Goal: Task Accomplishment & Management: Manage account settings

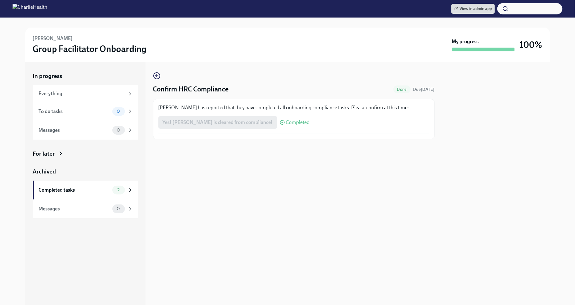
click at [47, 10] on img at bounding box center [30, 9] width 35 height 10
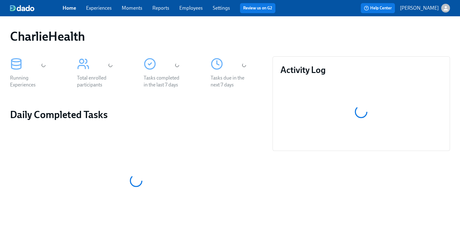
click at [198, 5] on span "Employees" at bounding box center [190, 8] width 23 height 7
click at [197, 8] on link "Employees" at bounding box center [190, 8] width 23 height 6
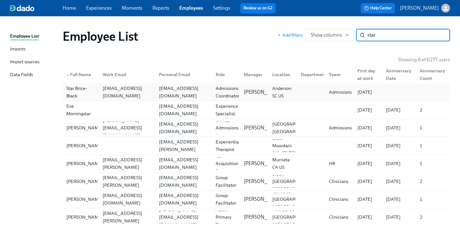
type input "star"
click at [133, 92] on div "star.briceblack@charliehealth.com" at bounding box center [127, 92] width 54 height 15
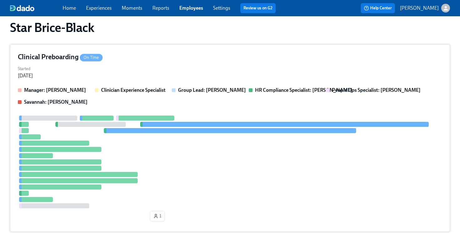
scroll to position [177, 0]
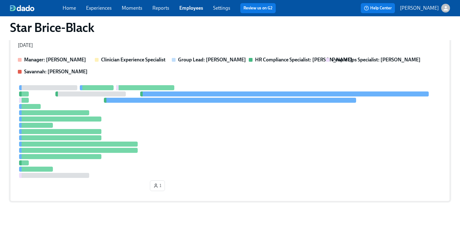
click at [201, 145] on div at bounding box center [230, 131] width 425 height 93
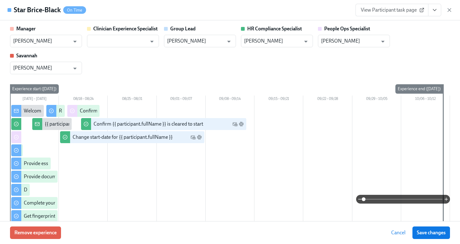
click at [438, 13] on button "View task page" at bounding box center [434, 10] width 13 height 13
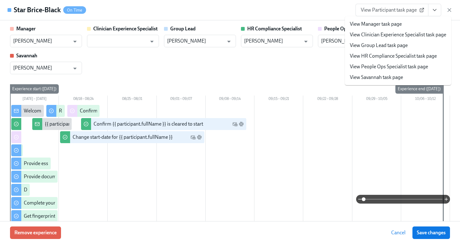
click at [380, 56] on link "View HR Compliance Specialist task page" at bounding box center [393, 56] width 87 height 7
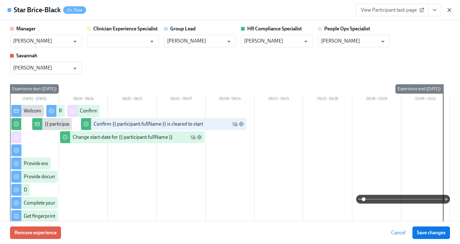
click at [448, 9] on icon "button" at bounding box center [450, 10] width 6 height 6
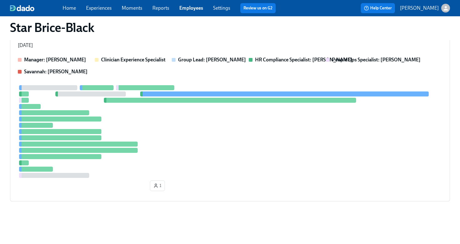
click at [191, 7] on link "Employees" at bounding box center [191, 8] width 24 height 6
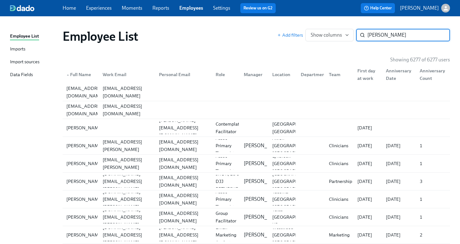
type input "ann clifton"
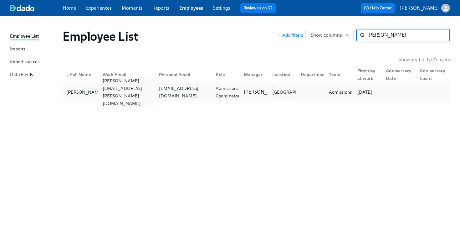
click at [108, 87] on div "ann.clifton@charliehealth.com" at bounding box center [126, 92] width 57 height 13
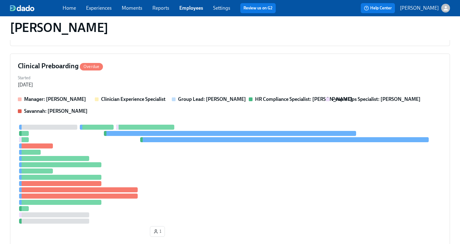
scroll to position [183, 0]
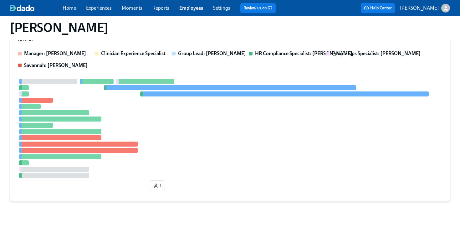
click at [111, 111] on div at bounding box center [230, 128] width 425 height 99
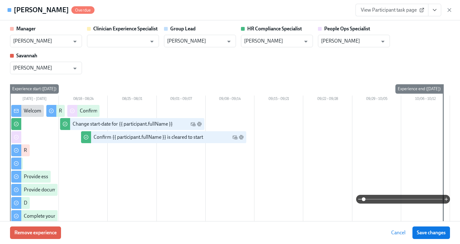
click at [436, 13] on button "View task page" at bounding box center [434, 10] width 13 height 13
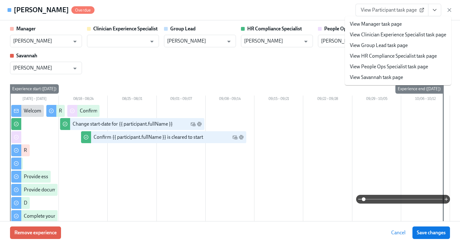
click at [406, 60] on li "View HR Compliance Specialist task page" at bounding box center [398, 56] width 106 height 11
click at [360, 58] on link "View HR Compliance Specialist task page" at bounding box center [393, 56] width 87 height 7
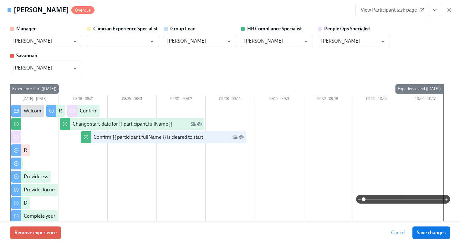
click at [448, 11] on icon "button" at bounding box center [449, 9] width 3 height 3
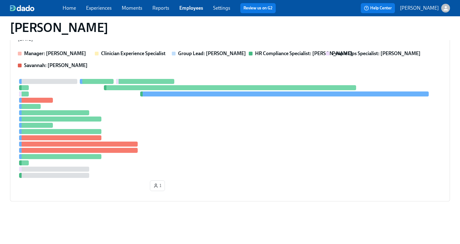
click at [193, 7] on link "Employees" at bounding box center [191, 8] width 24 height 6
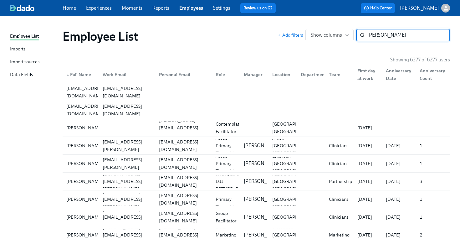
type input "cristina"
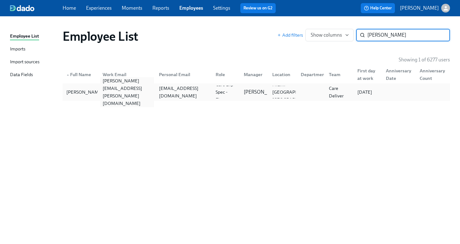
click at [128, 96] on div "cristina.valdes@charliehealth.com" at bounding box center [126, 92] width 57 height 13
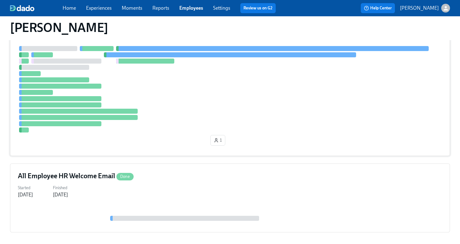
scroll to position [170, 0]
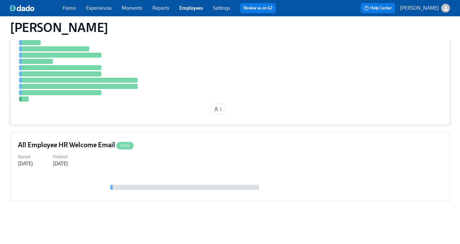
click at [173, 73] on div at bounding box center [230, 58] width 425 height 86
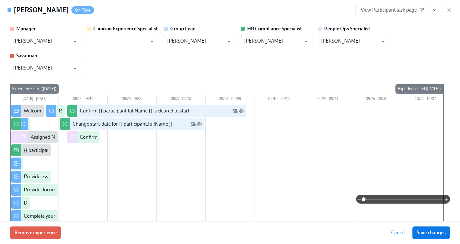
click at [434, 13] on icon "View task page" at bounding box center [435, 10] width 6 height 6
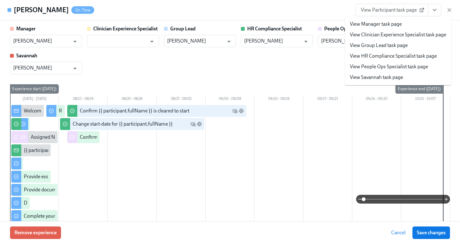
click at [373, 58] on link "View HR Compliance Specialist task page" at bounding box center [393, 56] width 87 height 7
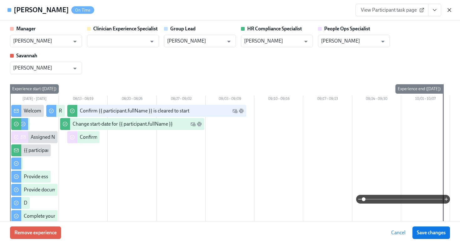
click at [451, 11] on icon "button" at bounding box center [450, 10] width 6 height 6
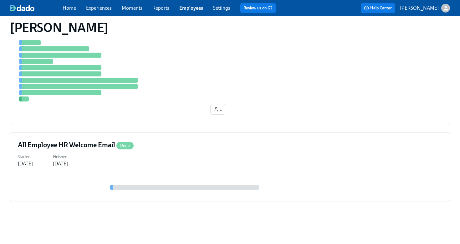
click at [196, 10] on link "Employees" at bounding box center [191, 8] width 24 height 6
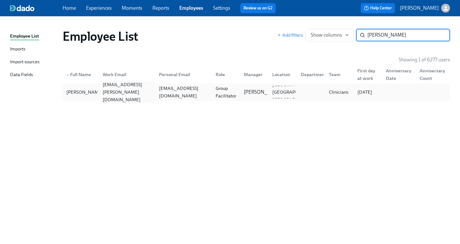
type input "shantay"
click at [115, 91] on div "shantayah.hayes@charliehealth.com" at bounding box center [127, 92] width 54 height 23
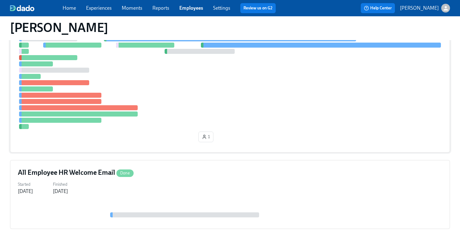
scroll to position [177, 0]
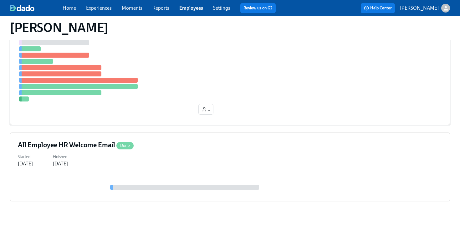
click at [168, 96] on div at bounding box center [230, 55] width 425 height 93
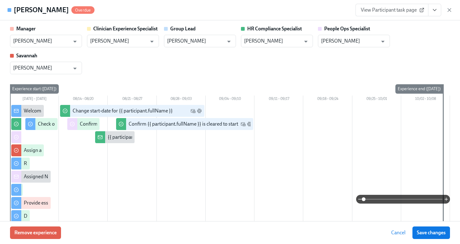
click at [433, 10] on icon "View task page" at bounding box center [435, 10] width 6 height 6
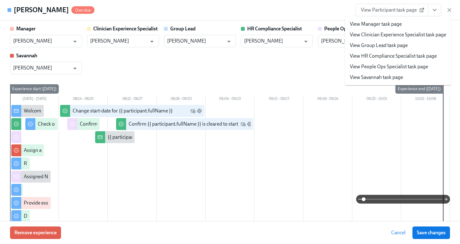
click at [400, 58] on link "View HR Compliance Specialist task page" at bounding box center [393, 56] width 87 height 7
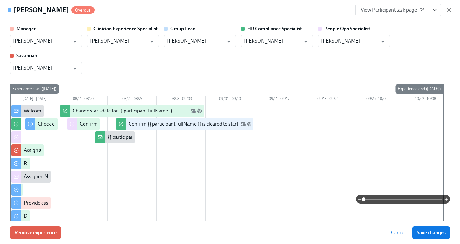
click at [452, 11] on icon "button" at bounding box center [450, 10] width 6 height 6
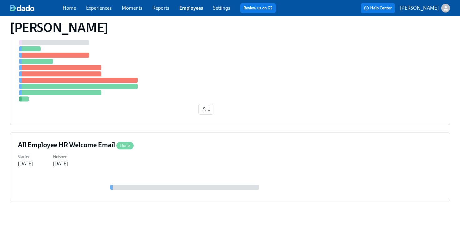
click at [196, 8] on link "Employees" at bounding box center [191, 8] width 24 height 6
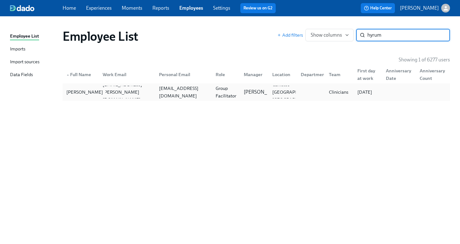
type input "hyrum"
click at [85, 96] on div "Hyrum Willard" at bounding box center [85, 92] width 42 height 8
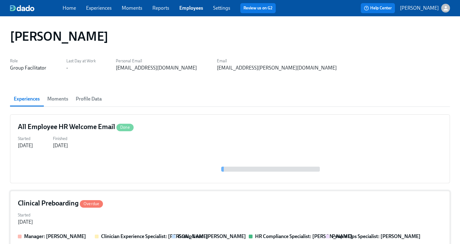
click at [181, 204] on div "Clinical Preboarding Overdue" at bounding box center [230, 203] width 425 height 9
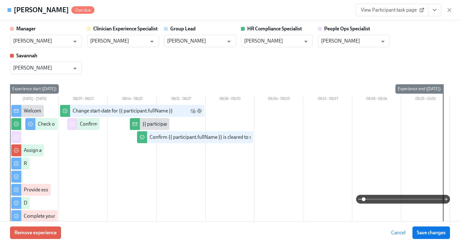
click at [436, 11] on icon "View task page" at bounding box center [435, 10] width 6 height 6
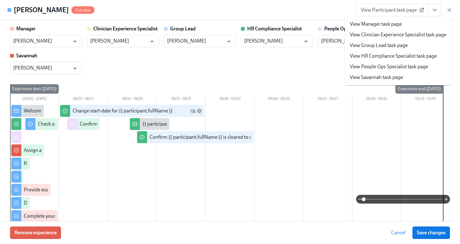
click at [385, 57] on link "View HR Compliance Specialist task page" at bounding box center [393, 56] width 87 height 7
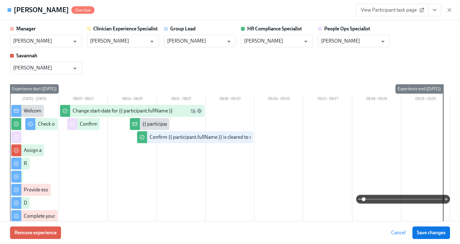
click at [435, 10] on icon "View task page" at bounding box center [435, 10] width 6 height 6
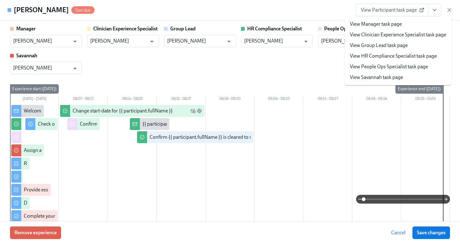
click at [396, 60] on li "View HR Compliance Specialist task page" at bounding box center [398, 56] width 106 height 11
click at [358, 56] on link "View HR Compliance Specialist task page" at bounding box center [393, 56] width 87 height 7
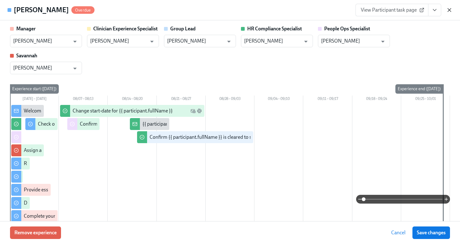
click at [451, 13] on icon "button" at bounding box center [450, 10] width 6 height 6
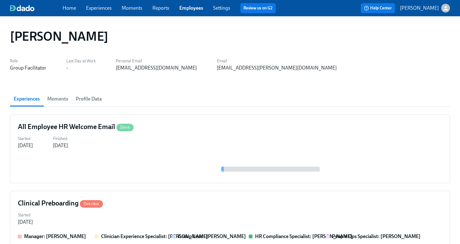
click at [196, 9] on link "Employees" at bounding box center [191, 8] width 24 height 6
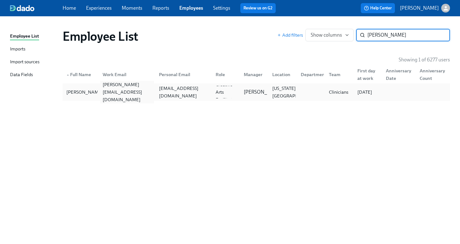
type input "rebecca l"
click at [100, 93] on div "rebecca.lermsider@charliehealth.com" at bounding box center [126, 92] width 57 height 13
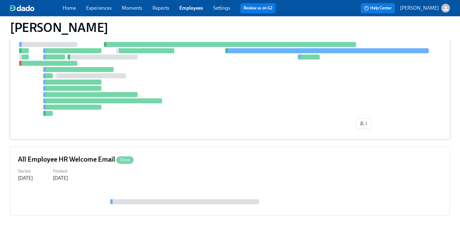
scroll to position [158, 0]
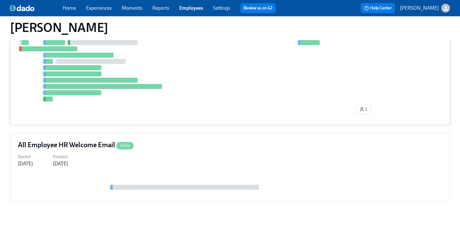
click at [231, 75] on div at bounding box center [230, 65] width 425 height 74
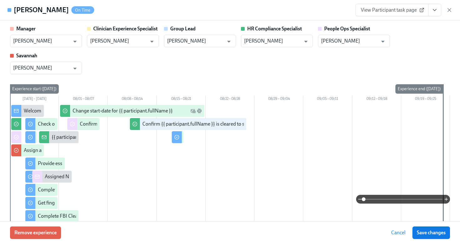
click at [434, 9] on icon "View task page" at bounding box center [435, 10] width 6 height 6
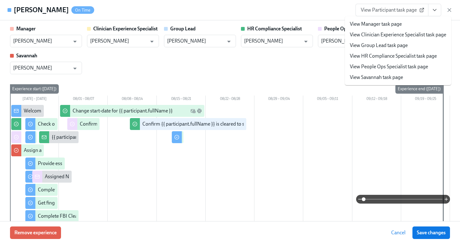
click at [409, 54] on link "View HR Compliance Specialist task page" at bounding box center [393, 56] width 87 height 7
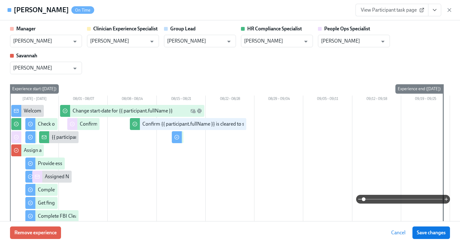
click at [451, 13] on div "View Participant task page" at bounding box center [404, 10] width 97 height 13
click at [450, 10] on icon "button" at bounding box center [449, 9] width 3 height 3
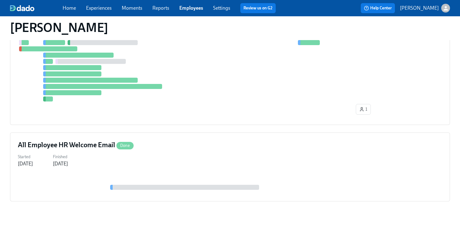
click at [189, 9] on link "Employees" at bounding box center [191, 8] width 24 height 6
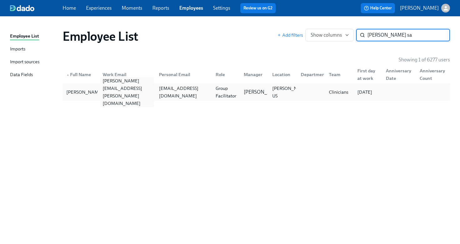
type input "jonathan sa"
click at [113, 91] on div "jonathan.sanon@charliehealth.com" at bounding box center [127, 92] width 54 height 30
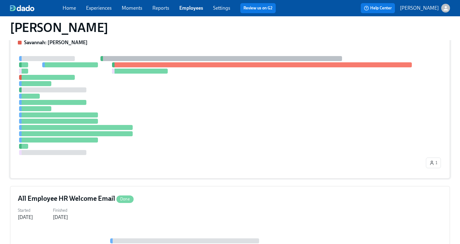
scroll to position [183, 0]
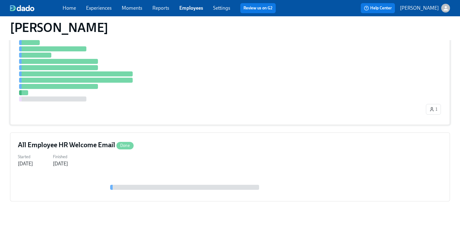
click at [211, 99] on div at bounding box center [221, 52] width 407 height 99
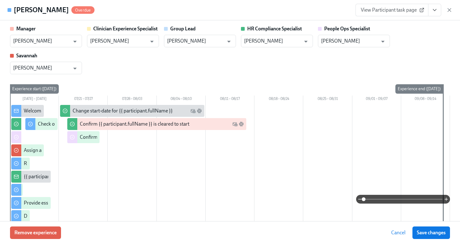
click at [433, 11] on icon "View task page" at bounding box center [435, 10] width 6 height 6
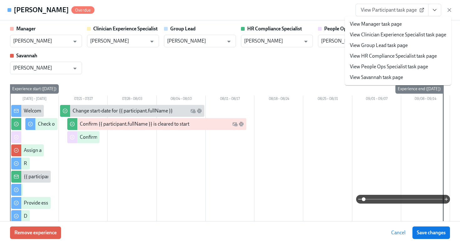
click at [381, 56] on link "View HR Compliance Specialist task page" at bounding box center [393, 56] width 87 height 7
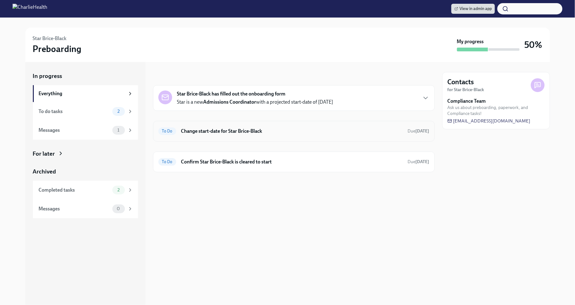
click at [252, 133] on h6 "Change start-date for Star Brice-Black" at bounding box center [292, 131] width 222 height 7
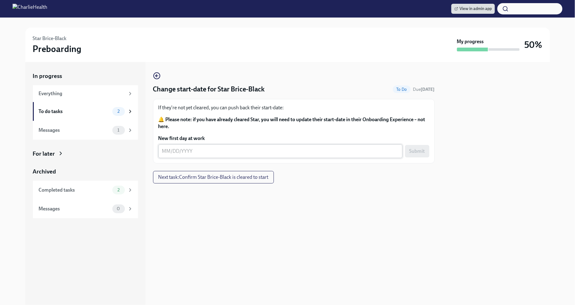
click at [160, 153] on div "x ​" at bounding box center [280, 151] width 244 height 14
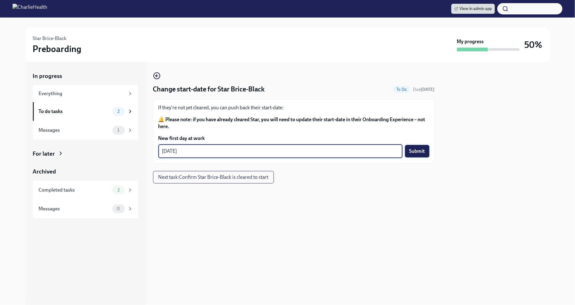
type textarea "09/02/2025"
click at [417, 152] on span "Submit" at bounding box center [418, 151] width 16 height 6
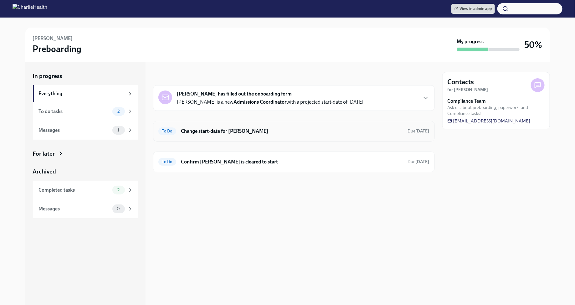
click at [324, 127] on div "To Do Change start-date for Ann Clifton Due Sep 8th" at bounding box center [293, 131] width 271 height 10
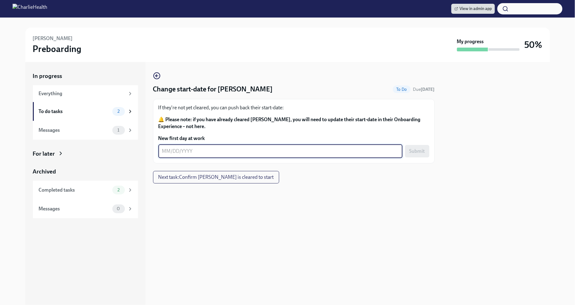
click at [169, 150] on textarea "New first day at work" at bounding box center [280, 152] width 237 height 8
type textarea "09/02/2025"
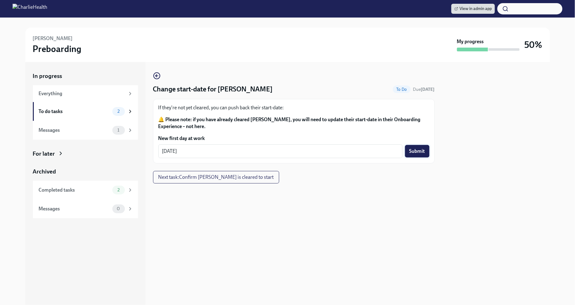
click at [421, 151] on span "Submit" at bounding box center [418, 151] width 16 height 6
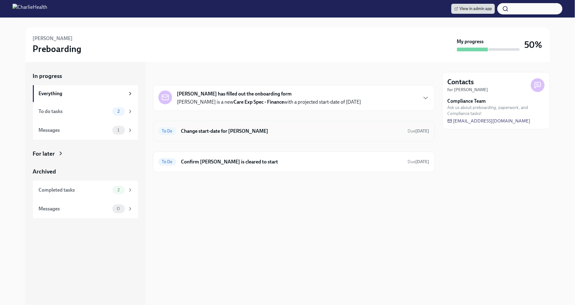
click at [238, 128] on h6 "Change start-date for [PERSON_NAME]" at bounding box center [292, 131] width 222 height 7
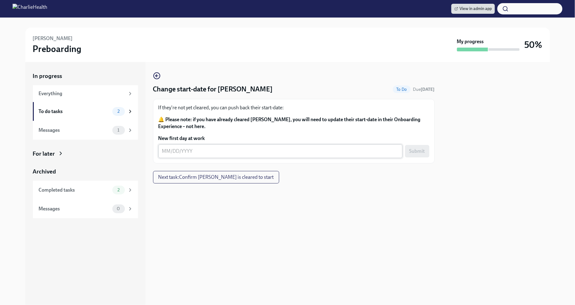
click at [164, 147] on div "x ​" at bounding box center [280, 151] width 244 height 14
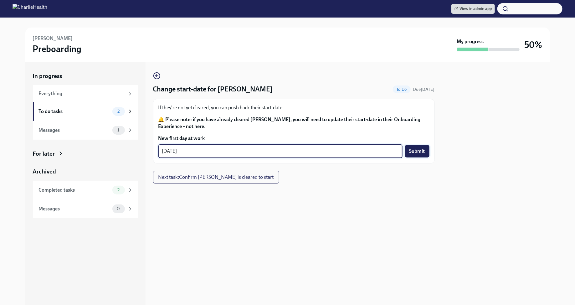
type textarea "09/08/2025"
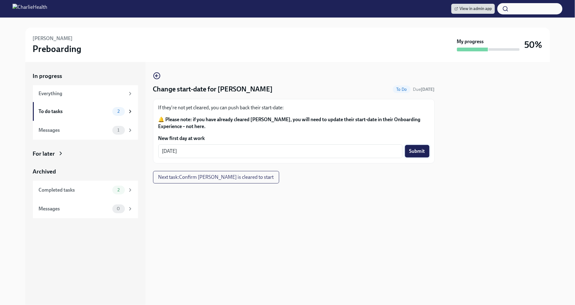
click at [414, 148] on span "Submit" at bounding box center [418, 151] width 16 height 6
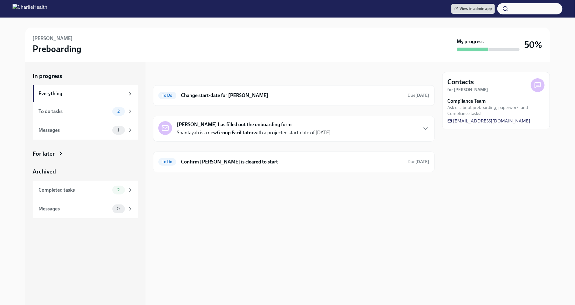
click at [53, 156] on div "For later" at bounding box center [44, 154] width 22 height 8
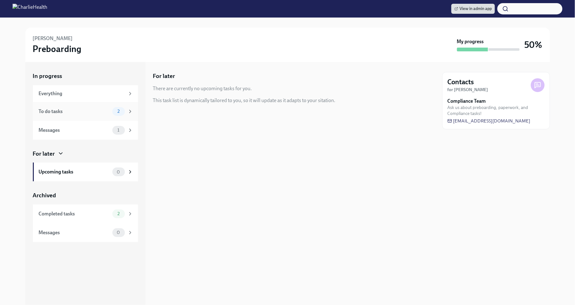
click at [121, 110] on span "2" at bounding box center [119, 111] width 10 height 5
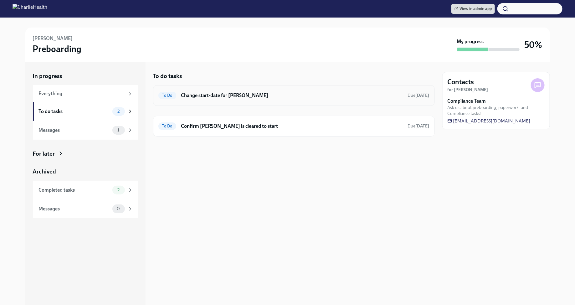
click at [228, 98] on h6 "Change start-date for Shantayah Hayes" at bounding box center [292, 95] width 222 height 7
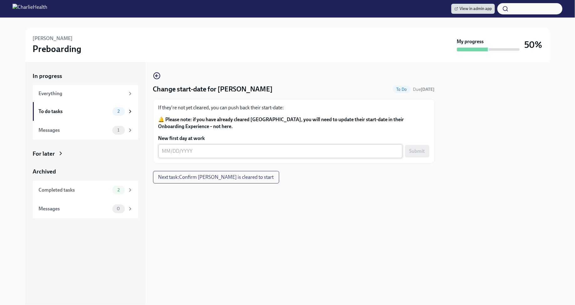
click at [161, 150] on div "x ​" at bounding box center [280, 151] width 244 height 14
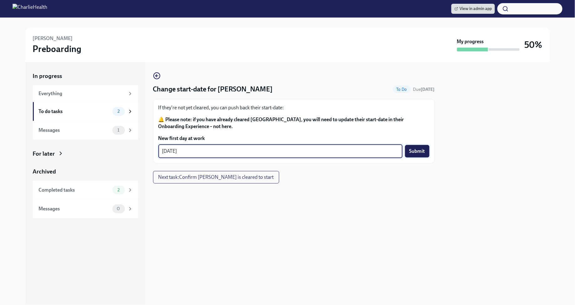
type textarea "[DATE]"
click at [422, 152] on span "Submit" at bounding box center [418, 151] width 16 height 6
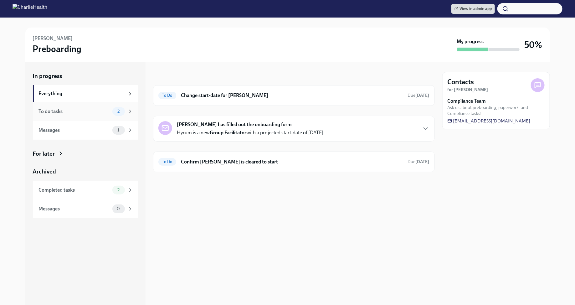
click at [106, 111] on div "To do tasks" at bounding box center [74, 111] width 71 height 7
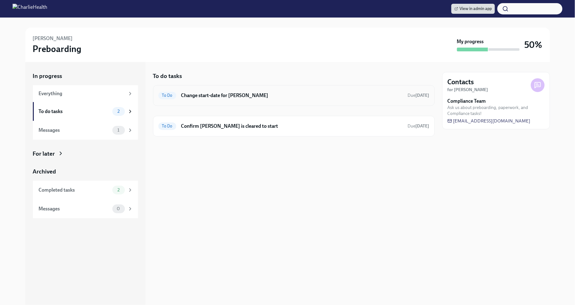
click at [228, 99] on div "To Do Change start-date for Hyrum Willard Due in 5 days" at bounding box center [293, 96] width 271 height 10
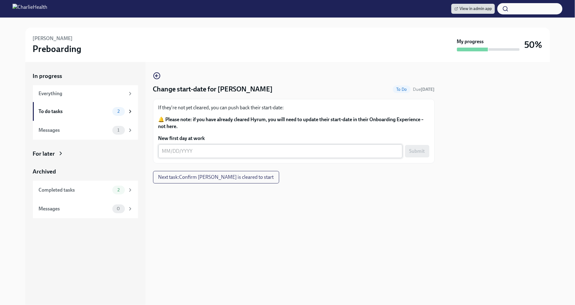
click at [161, 154] on div "x ​" at bounding box center [280, 151] width 244 height 14
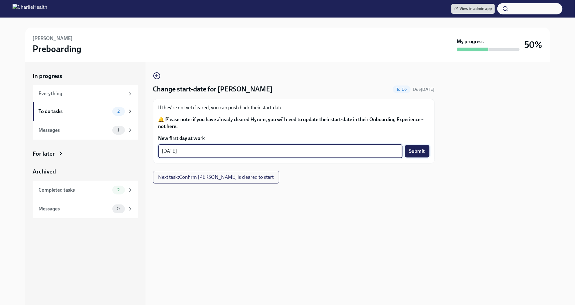
type textarea "08/26/2025"
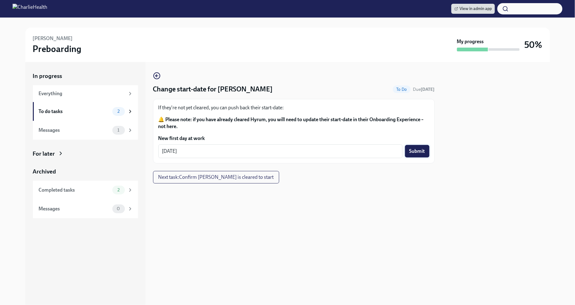
click at [420, 153] on span "Submit" at bounding box center [418, 151] width 16 height 6
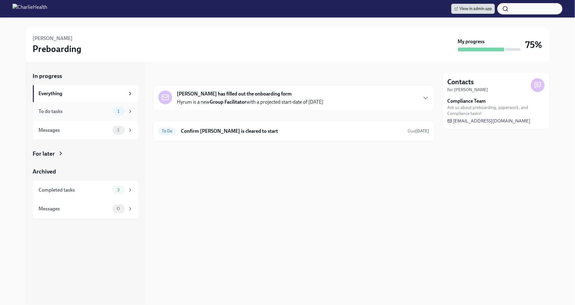
click at [113, 114] on div "1" at bounding box center [122, 111] width 21 height 9
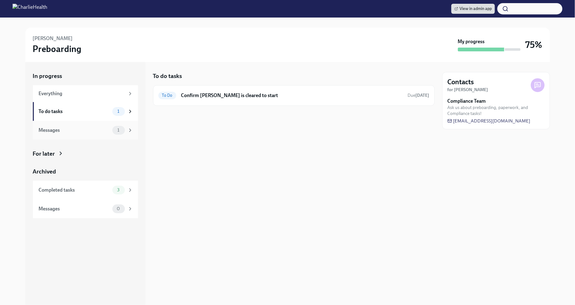
click at [117, 133] on div "1" at bounding box center [118, 130] width 13 height 9
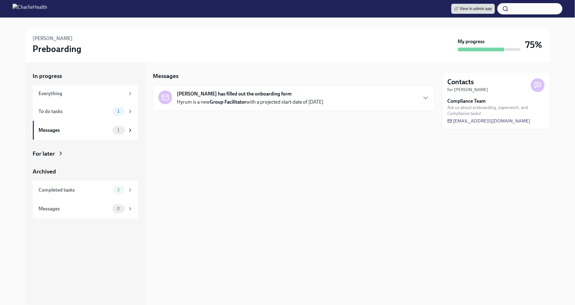
click at [95, 158] on div "In progress Everything To do tasks 1 Messages 1 For later Archived Completed ta…" at bounding box center [85, 145] width 105 height 146
click at [94, 188] on div "Completed tasks" at bounding box center [74, 190] width 71 height 7
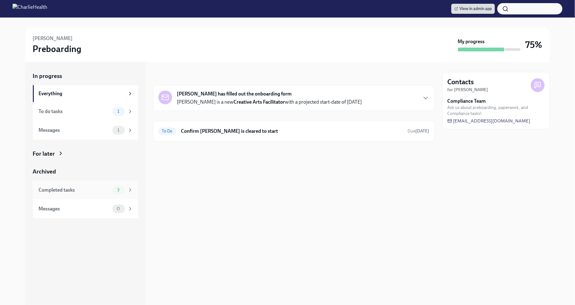
click at [129, 186] on div "3" at bounding box center [122, 190] width 21 height 9
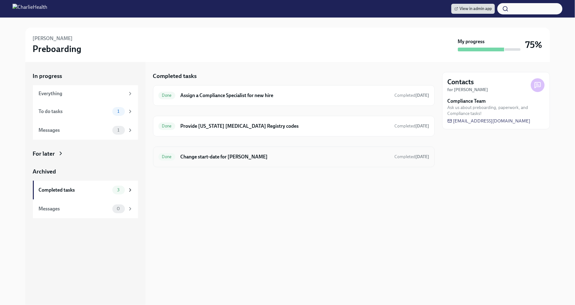
click at [206, 158] on h6 "Change start-date for [PERSON_NAME]" at bounding box center [284, 156] width 209 height 7
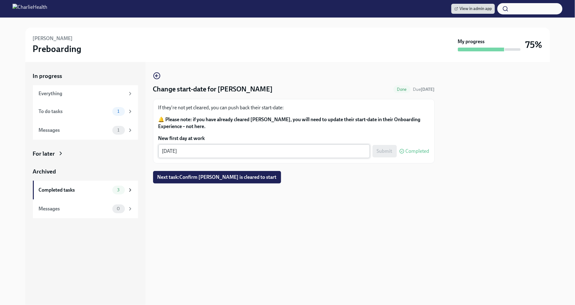
click at [176, 152] on textarea "[DATE]" at bounding box center [264, 152] width 204 height 8
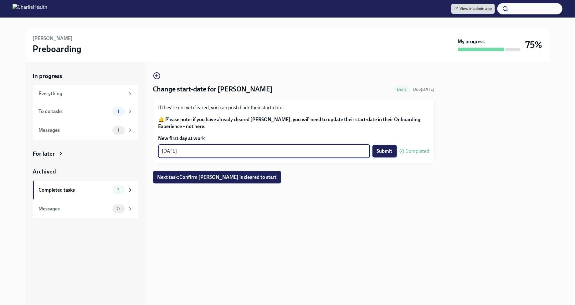
type textarea "[DATE]"
click at [383, 153] on span "Submit" at bounding box center [385, 151] width 16 height 6
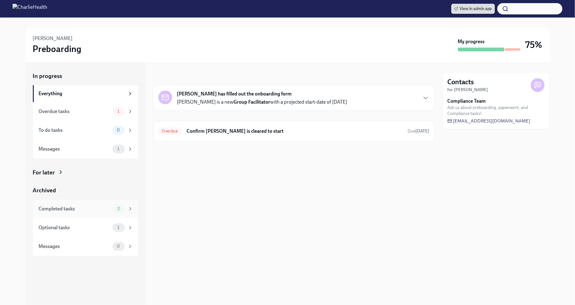
click at [117, 209] on span "2" at bounding box center [119, 208] width 10 height 5
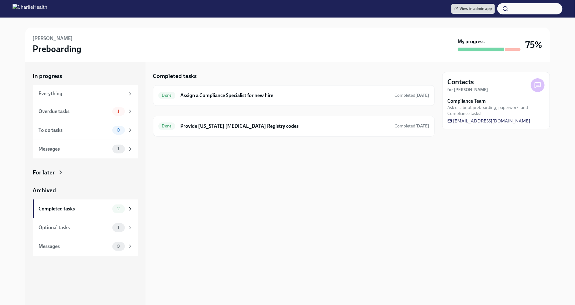
click at [66, 170] on div "For later" at bounding box center [85, 173] width 105 height 8
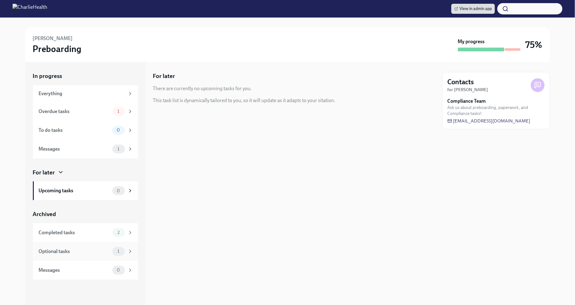
click at [77, 256] on div "Optional tasks 1" at bounding box center [85, 251] width 105 height 19
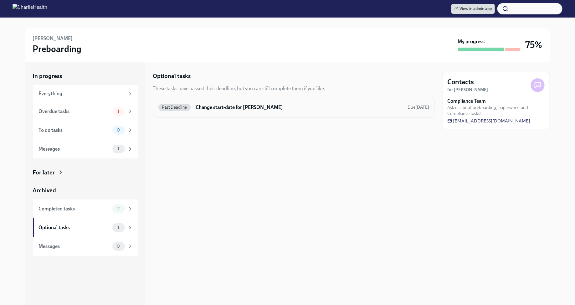
click at [225, 112] on div "Past Deadline Change start-date for [PERSON_NAME] Due [DATE]" at bounding box center [294, 107] width 282 height 21
click at [218, 106] on h6 "Change start-date for [PERSON_NAME]" at bounding box center [299, 107] width 207 height 7
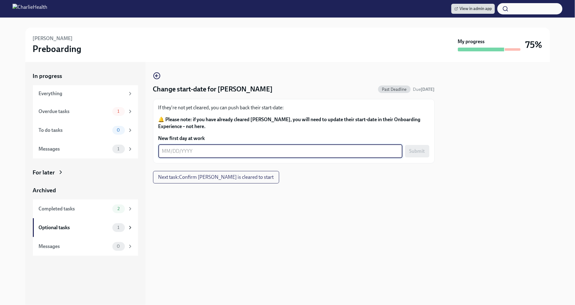
click at [165, 154] on textarea "New first day at work" at bounding box center [280, 152] width 237 height 8
type textarea "[DATE]"
click at [417, 152] on span "Submit" at bounding box center [418, 151] width 16 height 6
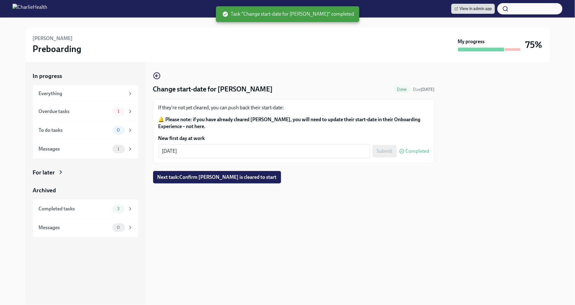
click at [475, 128] on div at bounding box center [497, 183] width 108 height 243
